Goal: Task Accomplishment & Management: Complete application form

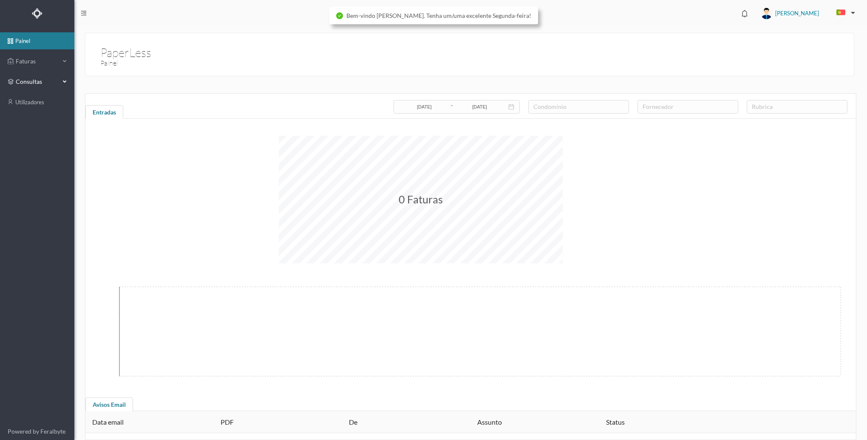
click at [60, 81] on span "consultas" at bounding box center [37, 81] width 47 height 9
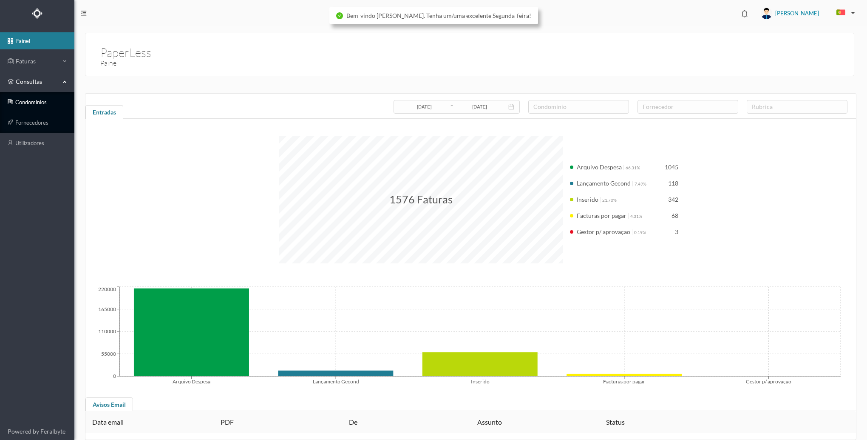
click at [46, 101] on link "condomínios" at bounding box center [37, 102] width 74 height 17
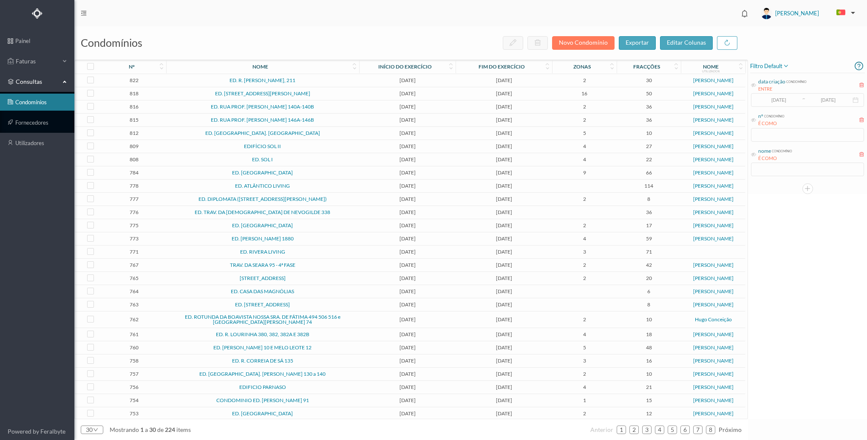
click at [777, 133] on div "nº condomínio É COMO" at bounding box center [807, 127] width 115 height 32
click at [753, 120] on icon at bounding box center [753, 119] width 5 height 5
click at [763, 133] on input "text" at bounding box center [807, 135] width 113 height 14
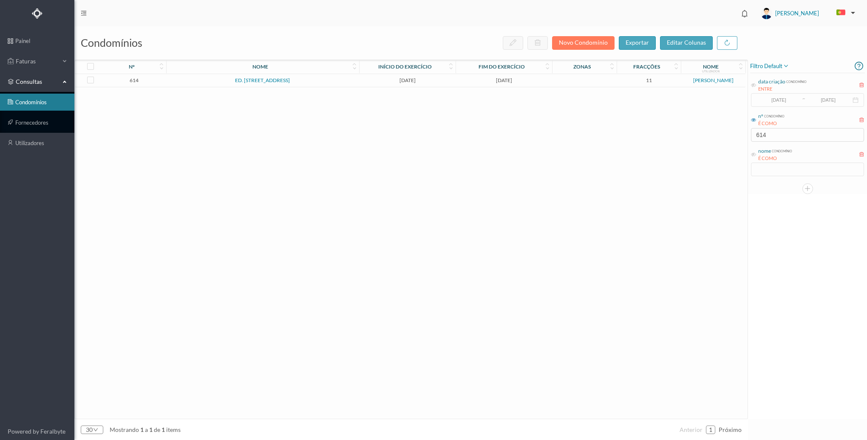
type input "614"
click at [58, 86] on span "consultas" at bounding box center [37, 81] width 43 height 9
click at [58, 85] on span "consultas" at bounding box center [37, 81] width 43 height 9
click at [35, 102] on link "condomínios" at bounding box center [37, 102] width 74 height 17
click at [57, 62] on span "Faturas" at bounding box center [37, 61] width 47 height 9
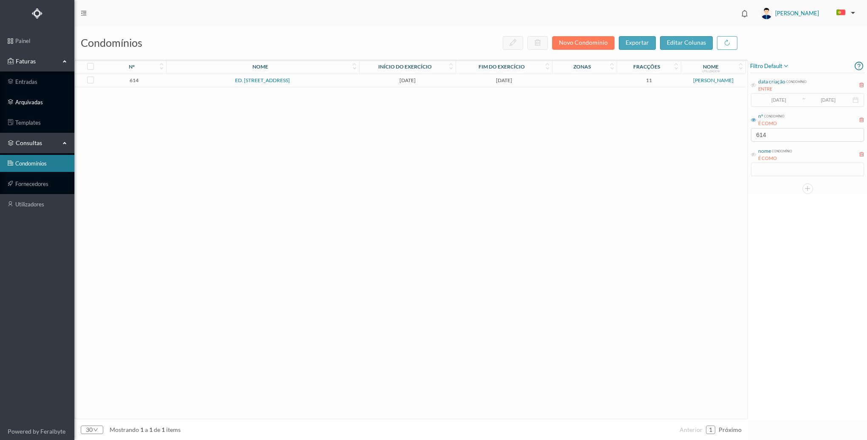
click at [34, 99] on link "arquivadas" at bounding box center [37, 102] width 74 height 17
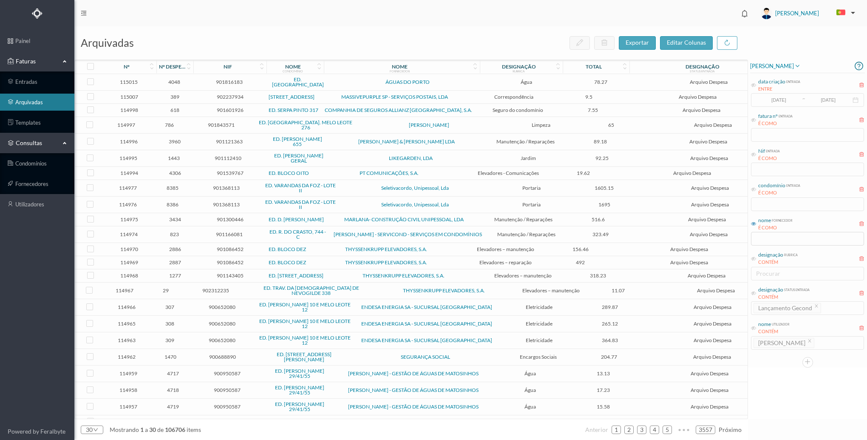
click at [753, 192] on span "condomínio entrada É COMO" at bounding box center [775, 189] width 49 height 15
click at [753, 185] on span "condomínio entrada É COMO" at bounding box center [775, 189] width 49 height 15
click at [754, 191] on icon at bounding box center [753, 189] width 5 height 5
click at [767, 200] on input "text" at bounding box center [807, 204] width 113 height 14
type input "farol"
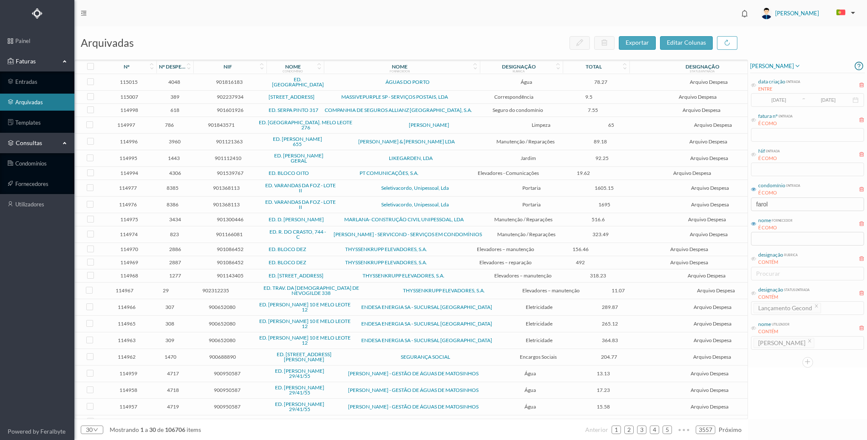
click at [556, 65] on icon at bounding box center [558, 68] width 5 height 6
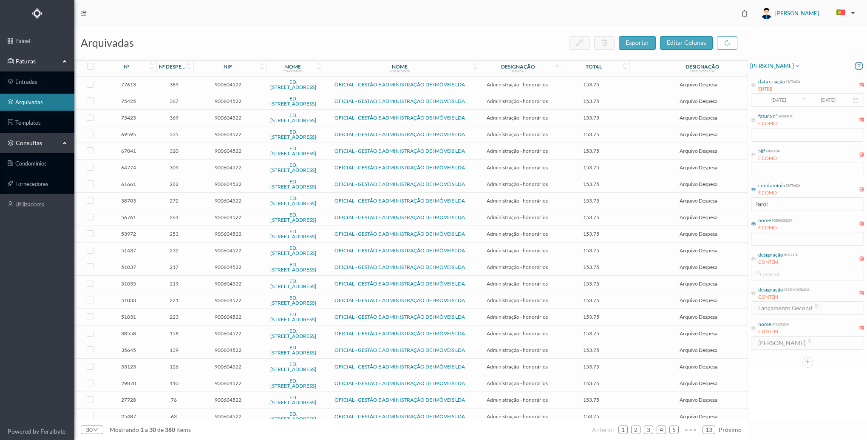
scroll to position [155, 0]
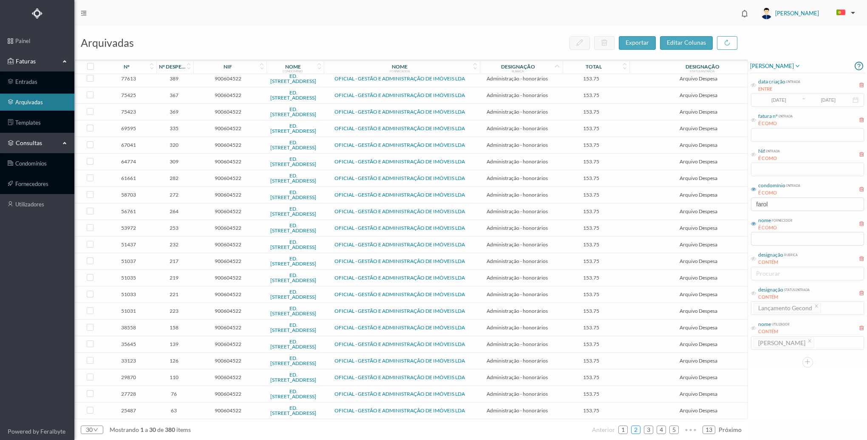
click at [634, 432] on link "2" at bounding box center [636, 429] width 9 height 13
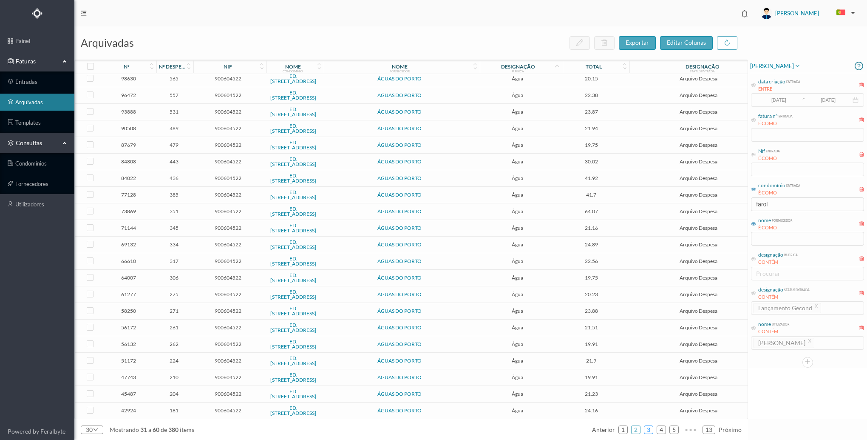
click at [650, 431] on link "3" at bounding box center [649, 429] width 9 height 13
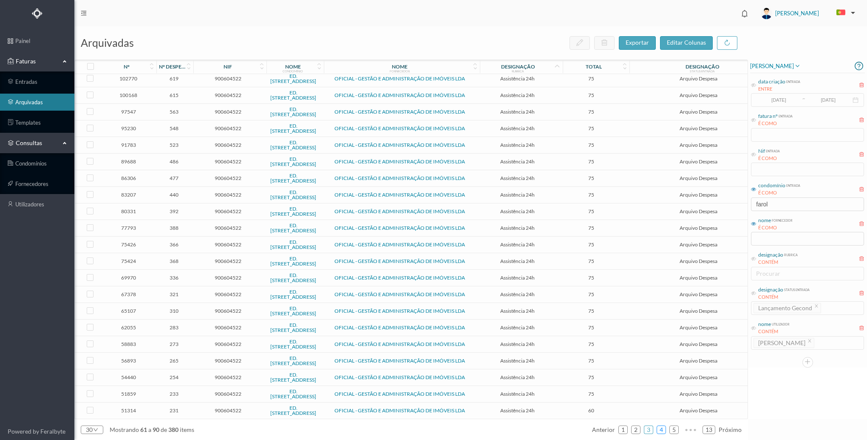
click at [662, 427] on link "4" at bounding box center [661, 429] width 9 height 13
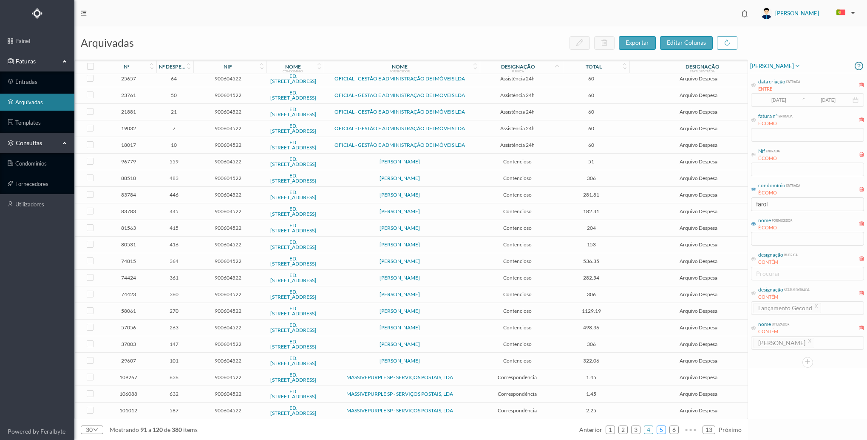
click at [662, 427] on link "5" at bounding box center [661, 429] width 9 height 13
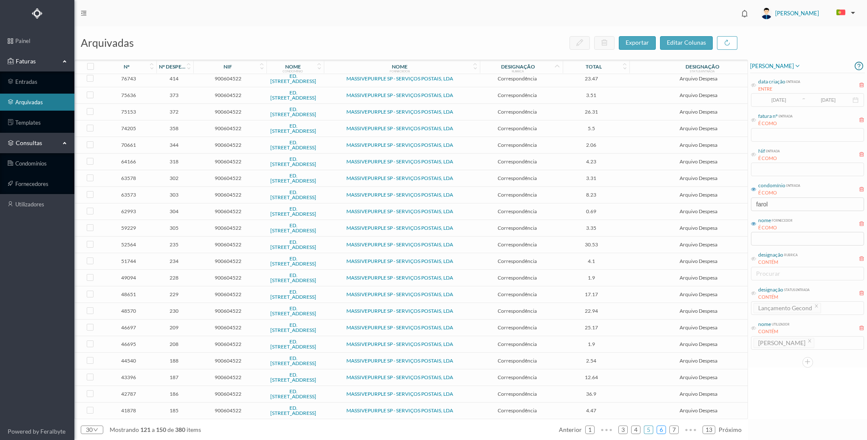
click at [663, 429] on link "6" at bounding box center [661, 429] width 9 height 13
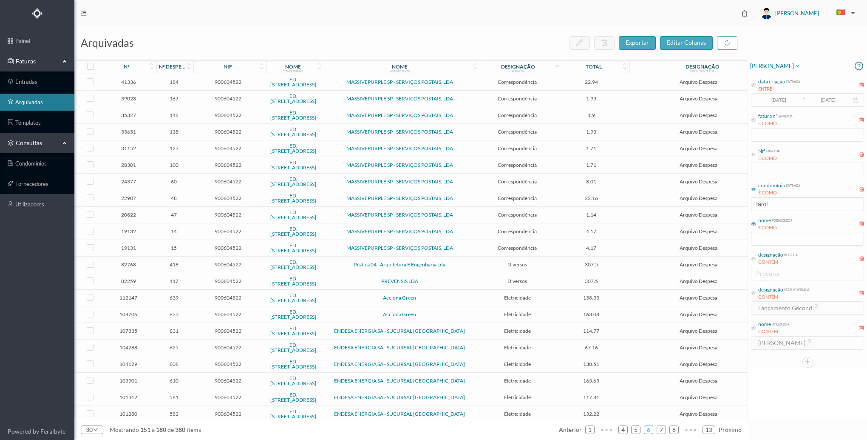
scroll to position [43, 0]
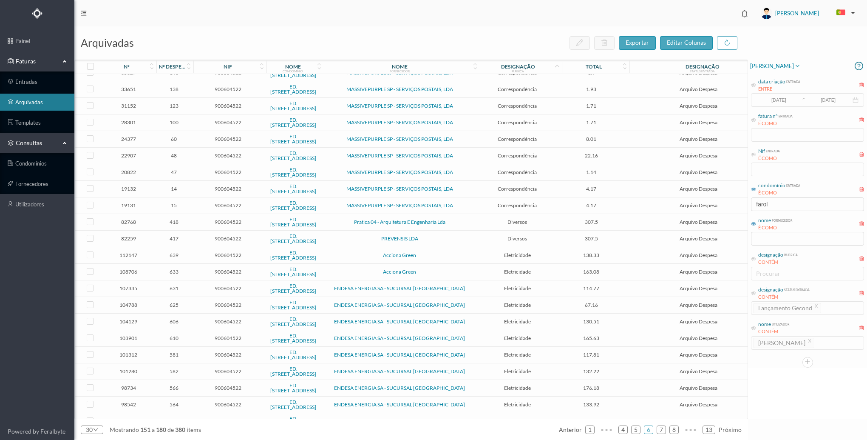
click at [627, 257] on span "Arquivo Despesa" at bounding box center [699, 255] width 144 height 6
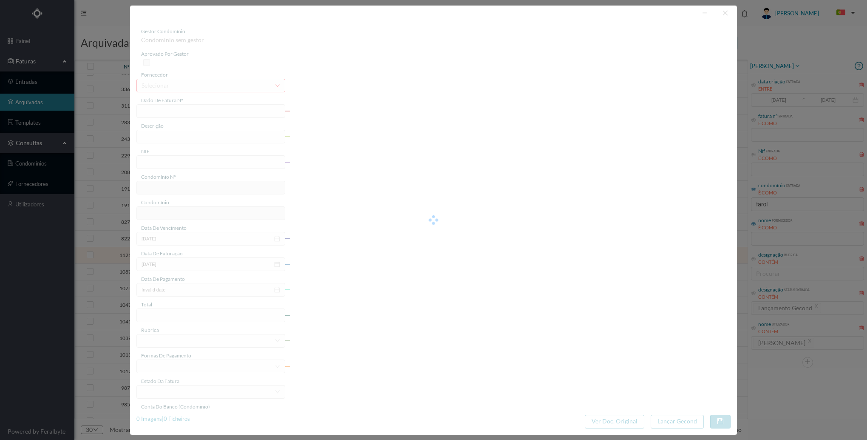
type input "FT P25/039032"
type input "DO FAROL 128 ([DATE] A [DATE])"
type input "900604522"
type input "[DATE]"
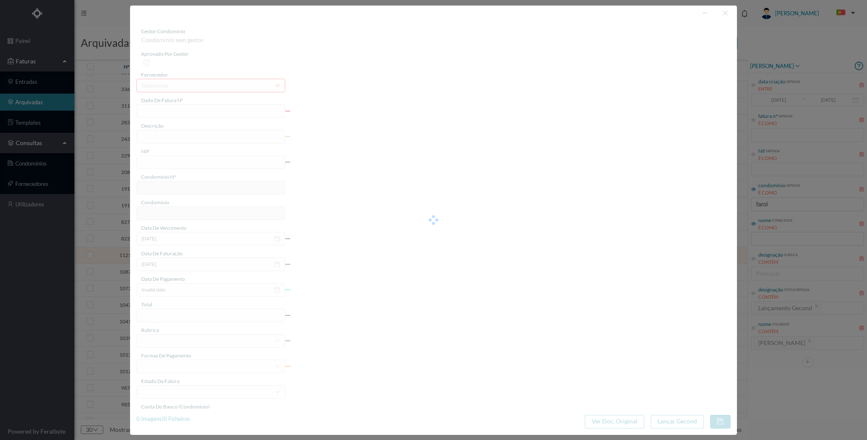
type input "[DATE]"
type input "138.33"
type input "614"
type input "ED. [STREET_ADDRESS]"
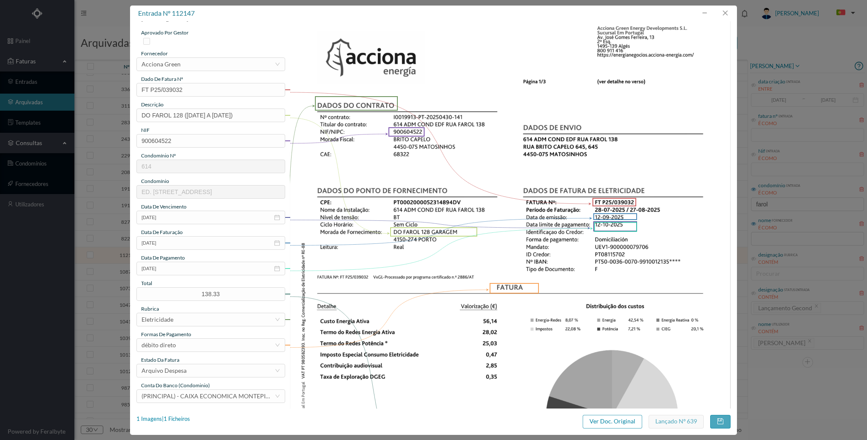
scroll to position [0, 0]
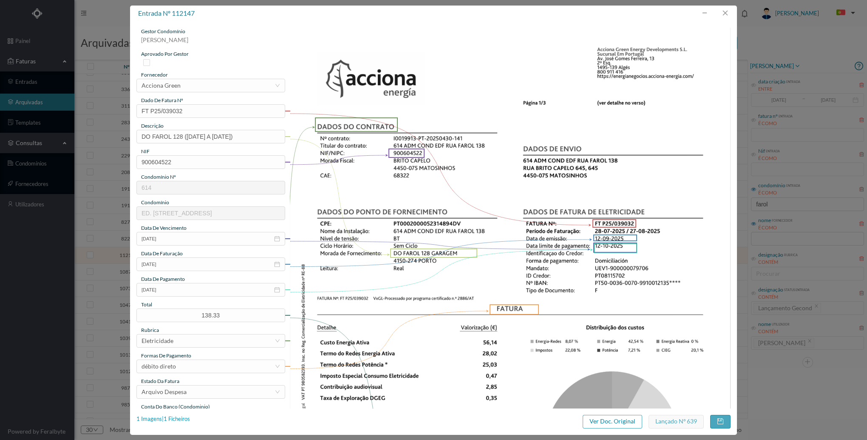
click at [152, 415] on div "1 Imagens | 1 Ficheiros" at bounding box center [163, 419] width 54 height 9
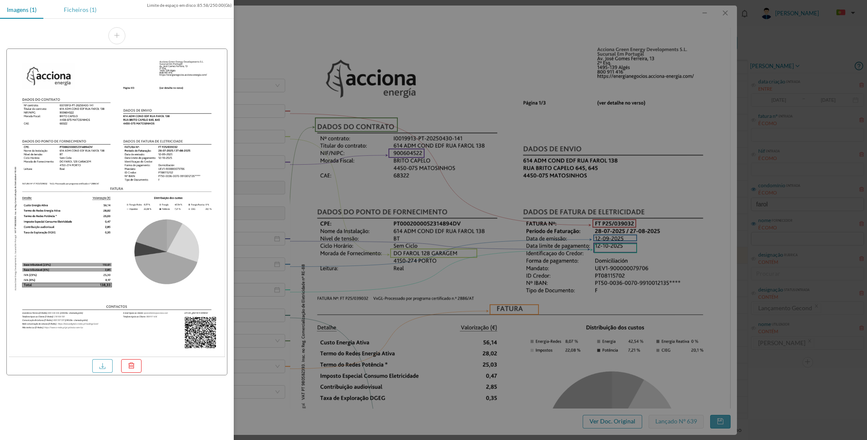
drag, startPoint x: 56, startPoint y: 5, endPoint x: 67, endPoint y: 9, distance: 11.8
click at [57, 5] on div "Imagens (1) Ficheiros (1)" at bounding box center [51, 9] width 103 height 19
click at [68, 9] on div "Ficheiros (1)" at bounding box center [80, 9] width 46 height 19
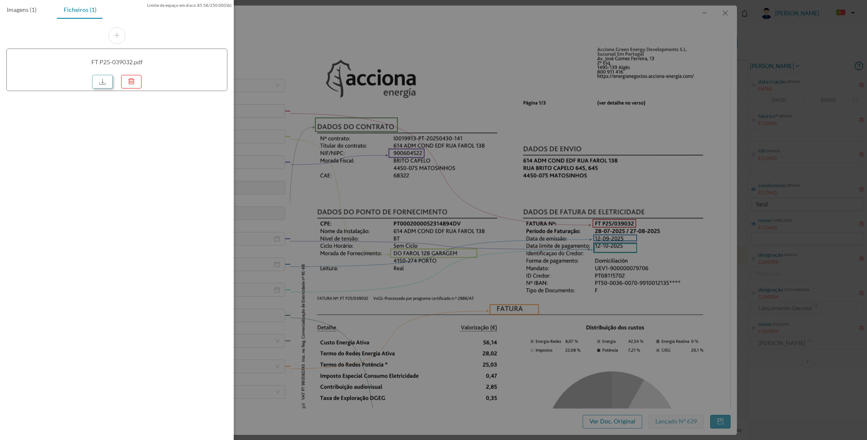
click at [106, 82] on link at bounding box center [102, 82] width 20 height 14
click at [723, 10] on div at bounding box center [433, 220] width 867 height 440
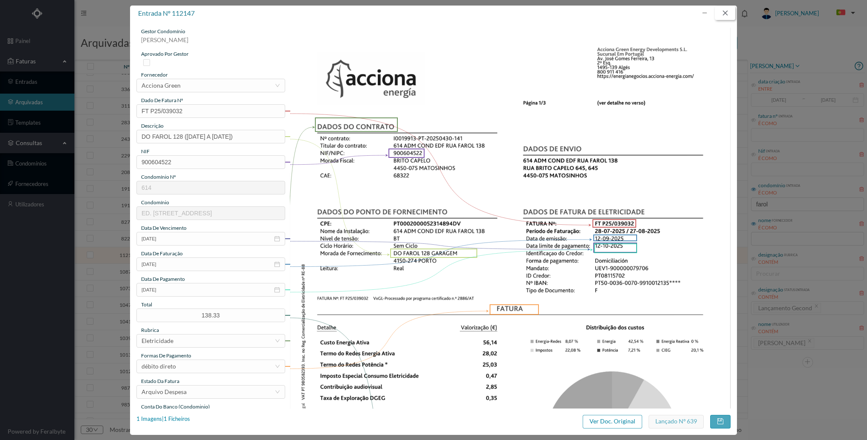
click at [723, 15] on button "button" at bounding box center [725, 13] width 20 height 14
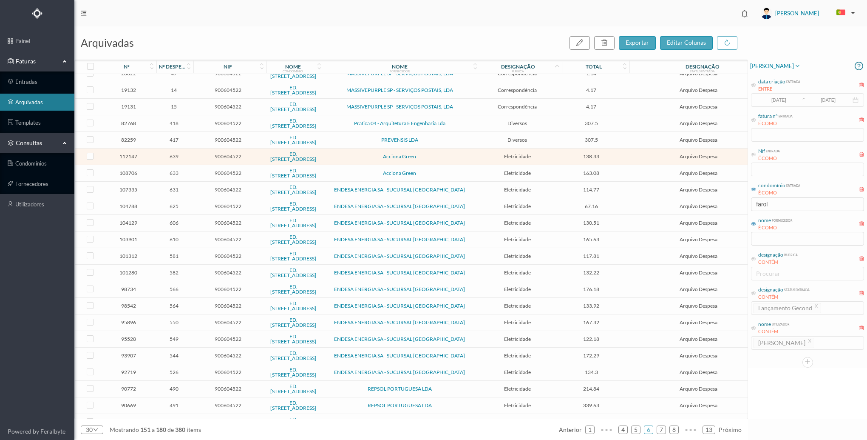
scroll to position [155, 0]
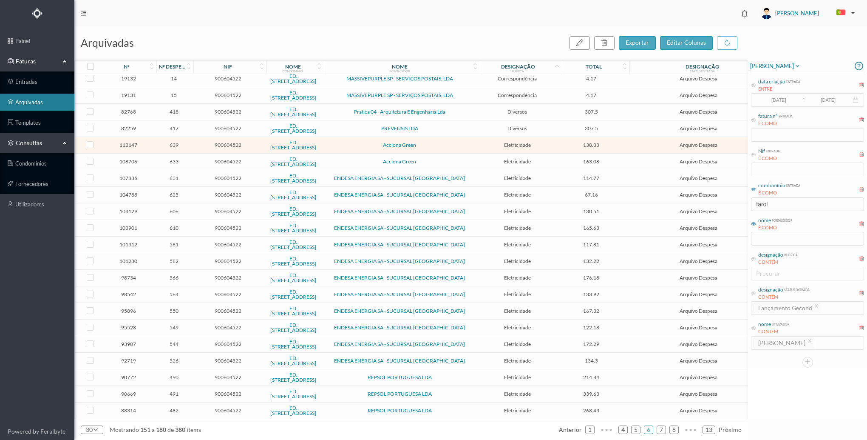
click at [598, 391] on span "339.63" at bounding box center [591, 393] width 62 height 6
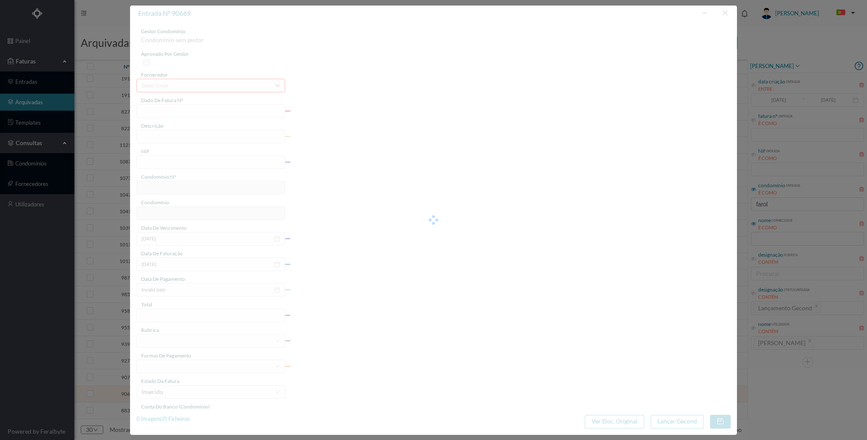
type input "FAC 0210762025/0049008910"
type input "128([DATE] a [DATE])"
type input "900604522"
type input "[DATE]"
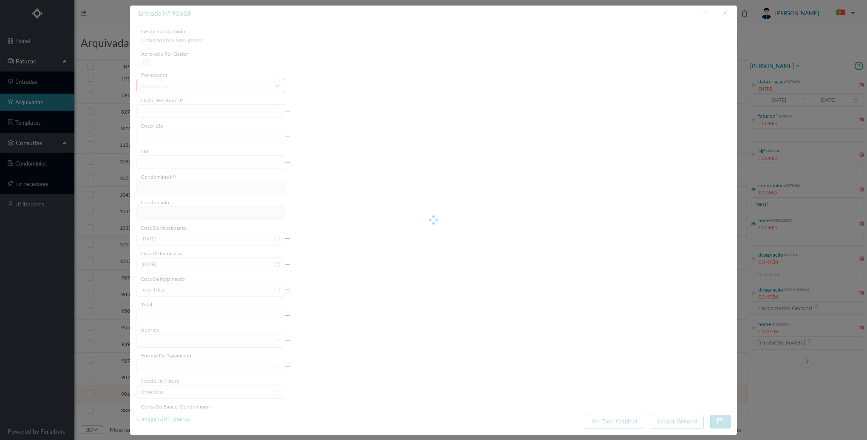
type input "[DATE]"
type input "339.63"
type input "614"
type input "ED. [STREET_ADDRESS]"
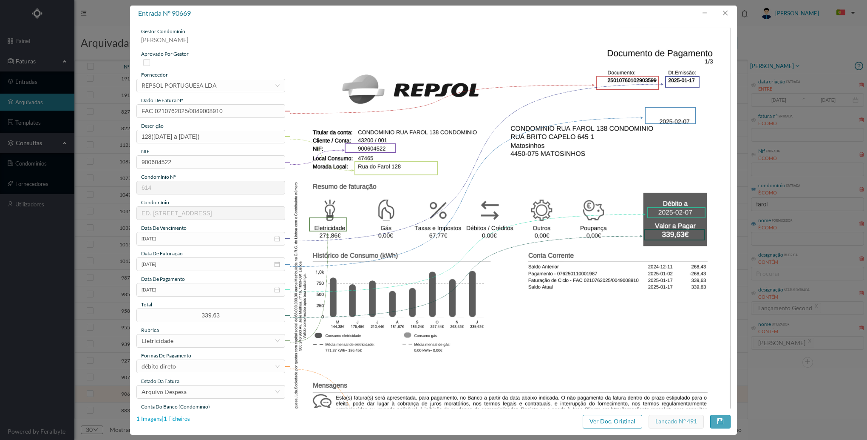
click at [185, 415] on div "1 Imagens | 1 Ficheiros" at bounding box center [163, 419] width 54 height 9
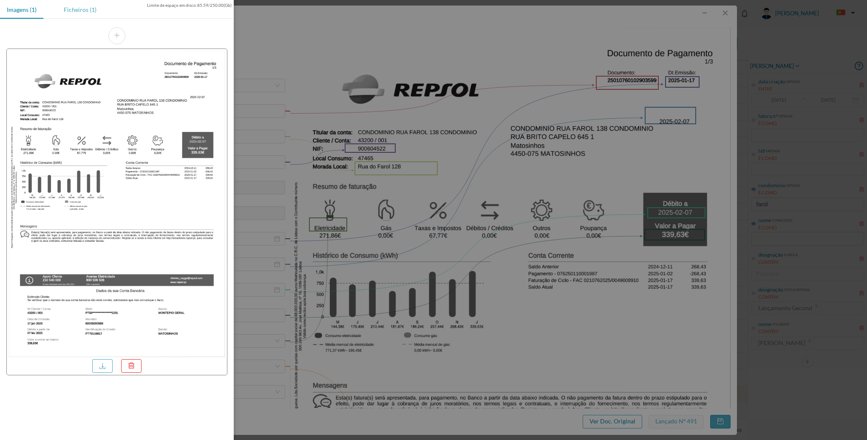
click at [80, 10] on div "Ficheiros (1)" at bounding box center [80, 9] width 46 height 19
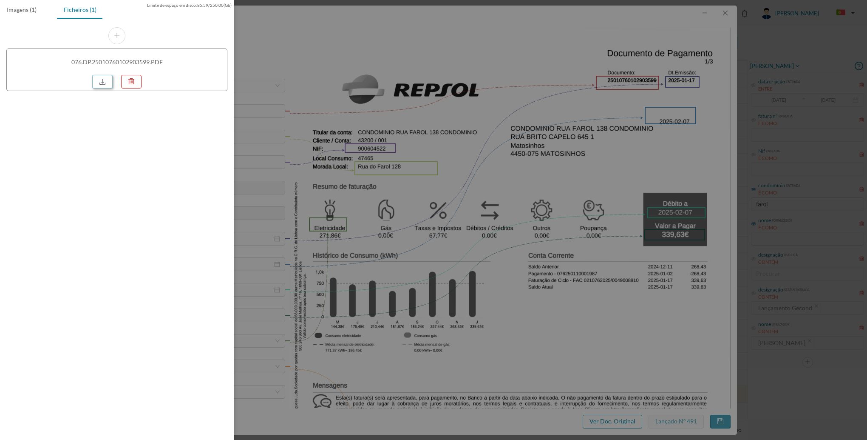
click at [107, 82] on link at bounding box center [102, 82] width 20 height 14
drag, startPoint x: 842, startPoint y: 50, endPoint x: 836, endPoint y: 19, distance: 31.1
click at [842, 50] on div at bounding box center [433, 220] width 867 height 440
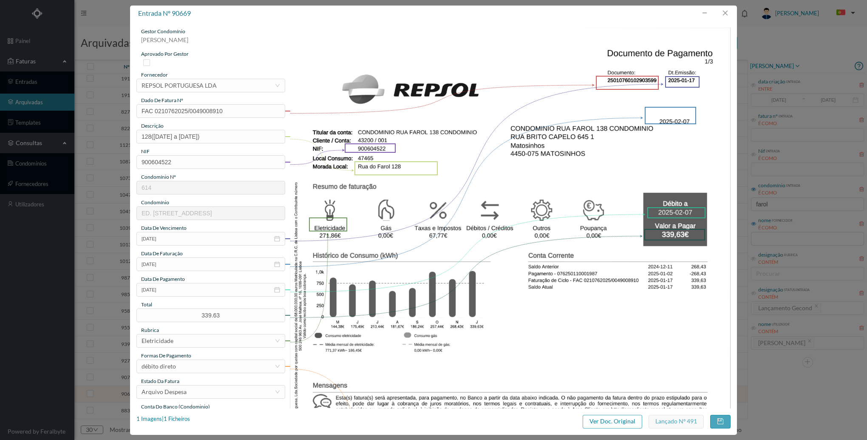
drag, startPoint x: 842, startPoint y: 0, endPoint x: 631, endPoint y: 76, distance: 223.9
click at [631, 76] on div at bounding box center [627, 83] width 63 height 14
click at [729, 12] on button "button" at bounding box center [725, 13] width 20 height 14
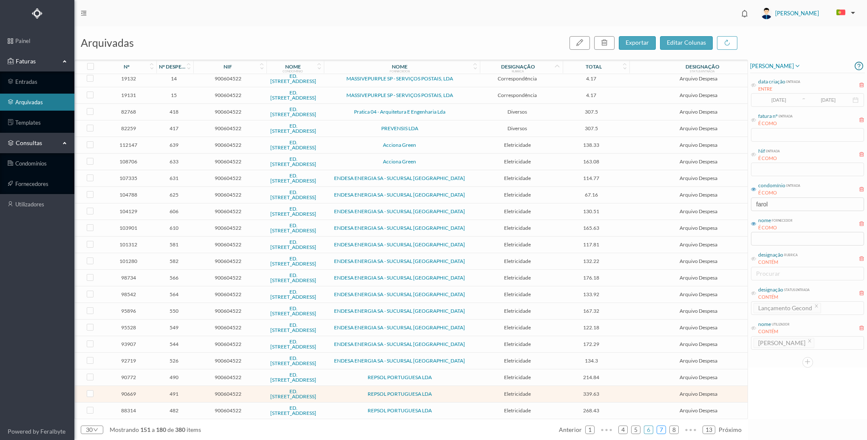
click at [660, 429] on link "7" at bounding box center [661, 429] width 9 height 13
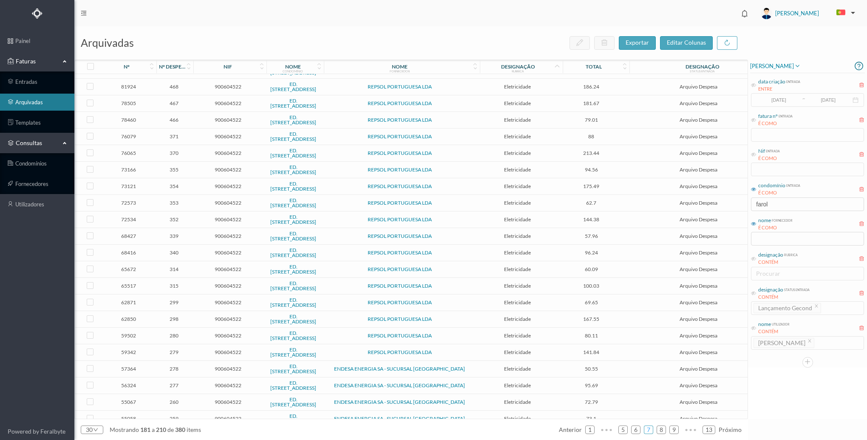
scroll to position [68, 0]
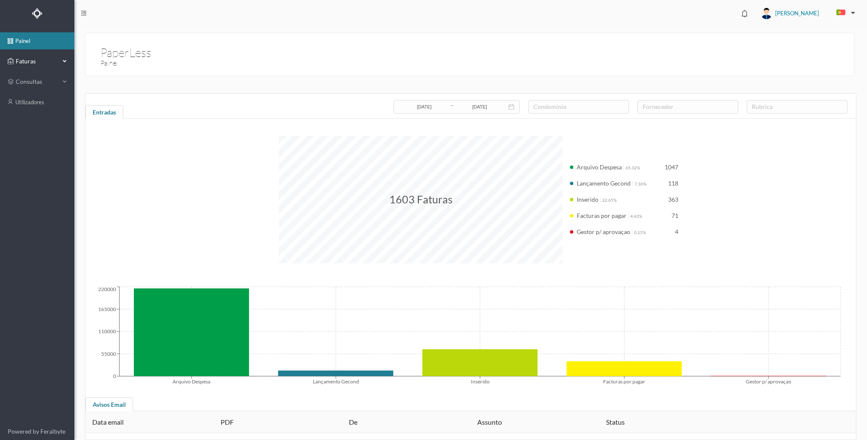
click at [62, 65] on div "Faturas" at bounding box center [37, 61] width 74 height 17
click at [44, 105] on link "arquivadas" at bounding box center [37, 102] width 74 height 17
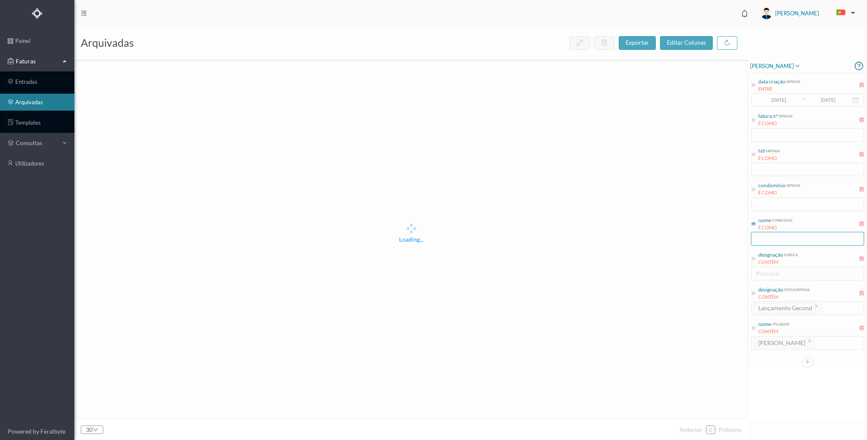
click at [787, 238] on input "text" at bounding box center [807, 239] width 113 height 14
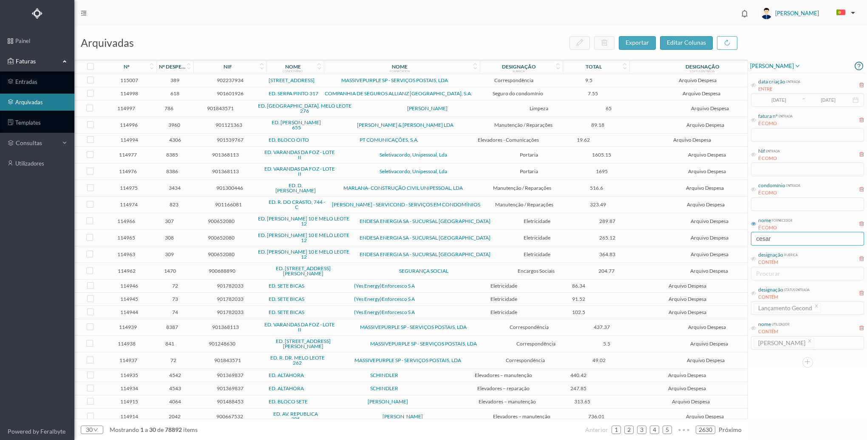
click at [815, 237] on input "cesar" at bounding box center [807, 239] width 113 height 14
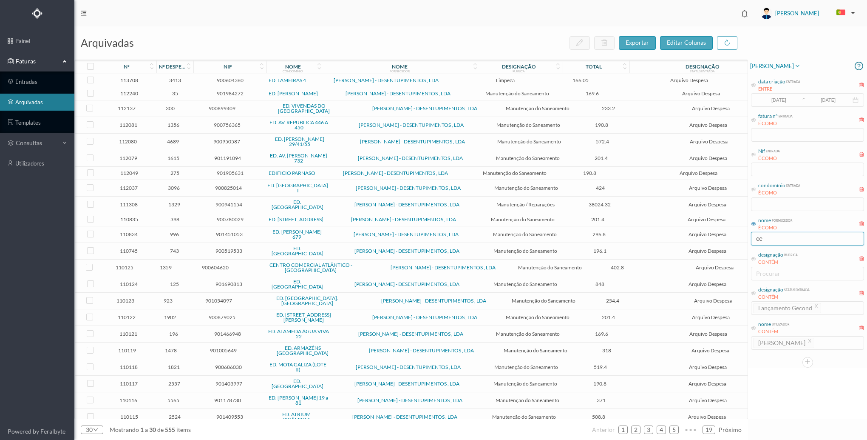
type input "c"
type input "cesar castro"
click at [637, 161] on span "Arquivo Despesa" at bounding box center [708, 158] width 143 height 6
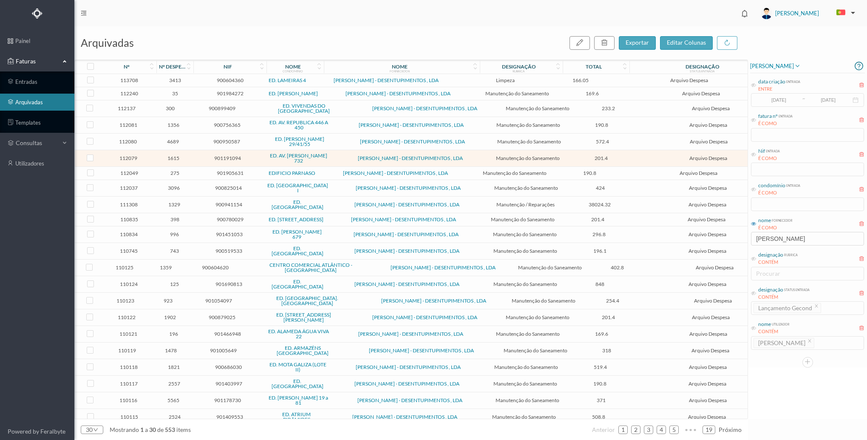
click at [637, 161] on span "Arquivo Despesa" at bounding box center [708, 158] width 143 height 6
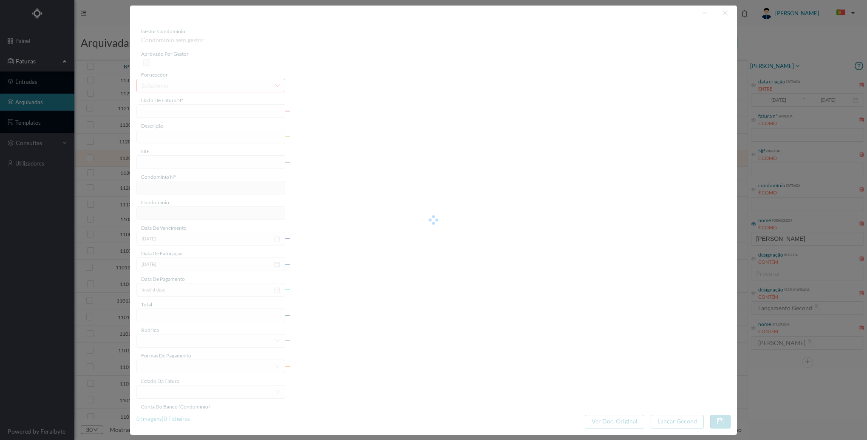
type input "FT M/2044"
type input "Desentupimento do saneamento"
type input "901191094"
type input "13-08-2025"
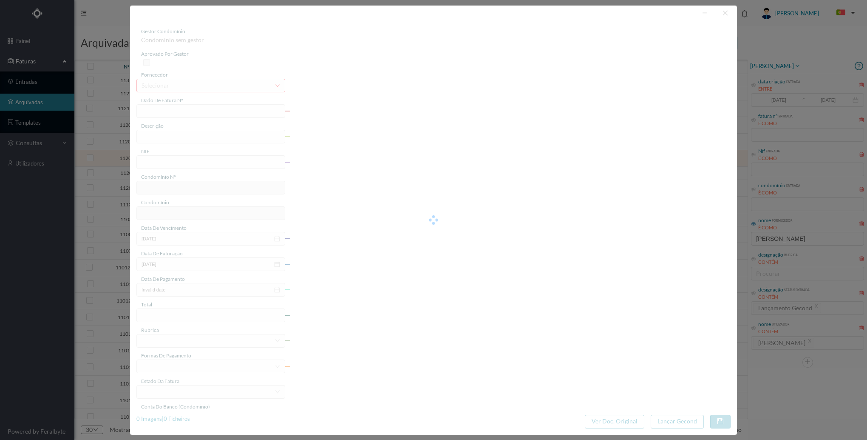
type input "11-09-2025"
type input "201.40"
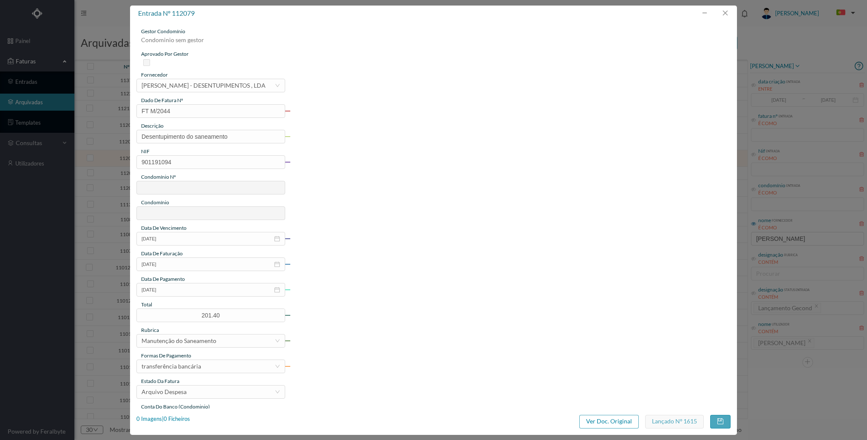
type input "505"
type input "ED. AV. SERPA PINTO 732"
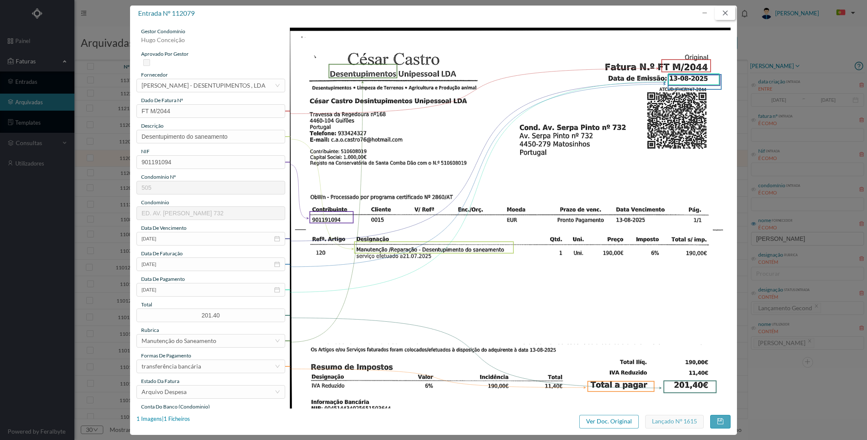
click at [728, 17] on button "button" at bounding box center [725, 13] width 20 height 14
